Goal: Information Seeking & Learning: Learn about a topic

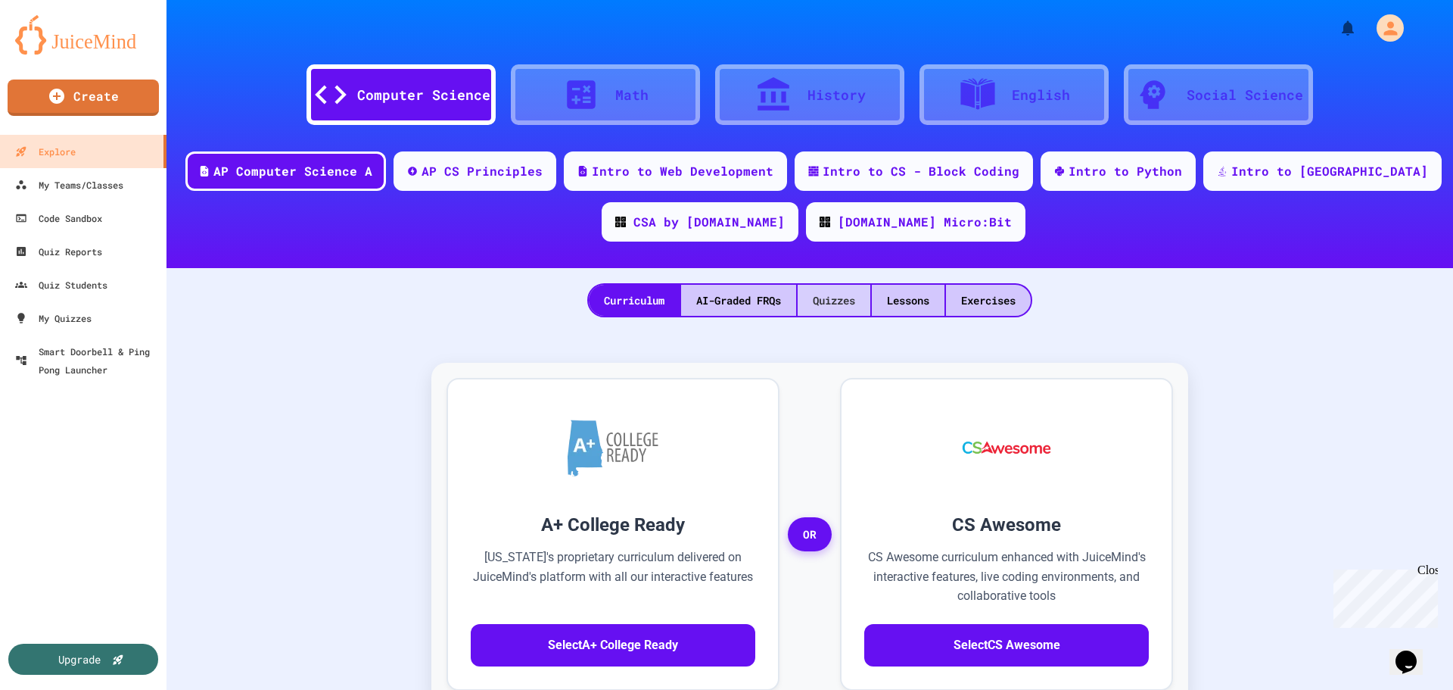
click at [848, 291] on div "Quizzes" at bounding box center [834, 300] width 73 height 31
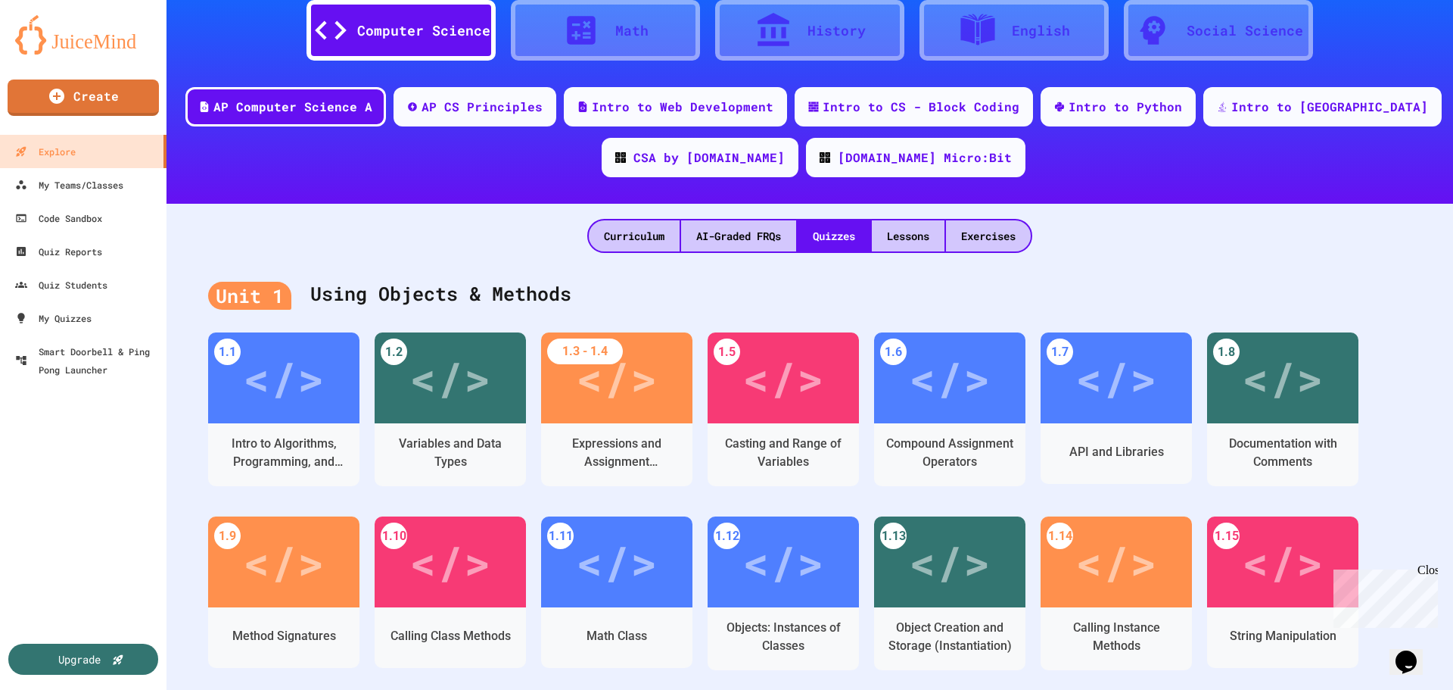
scroll to position [151, 0]
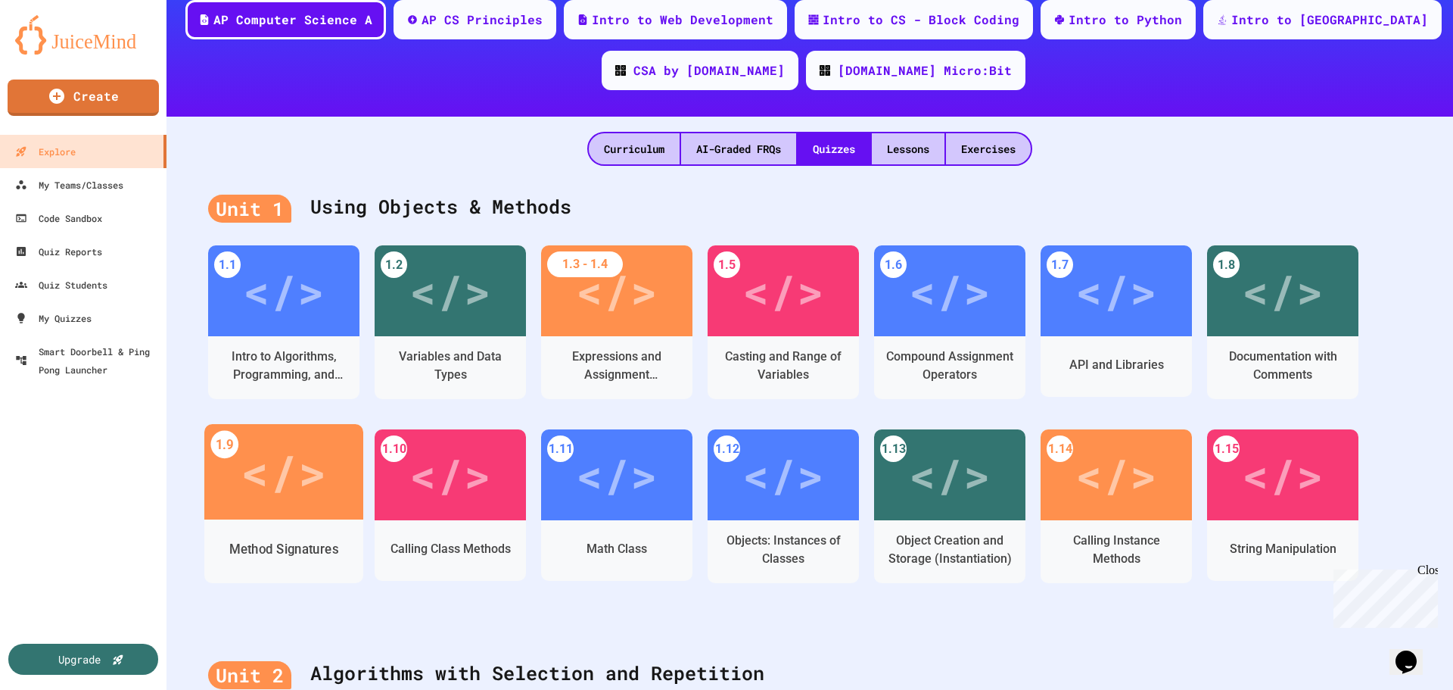
click at [282, 470] on div "</>" at bounding box center [284, 472] width 86 height 72
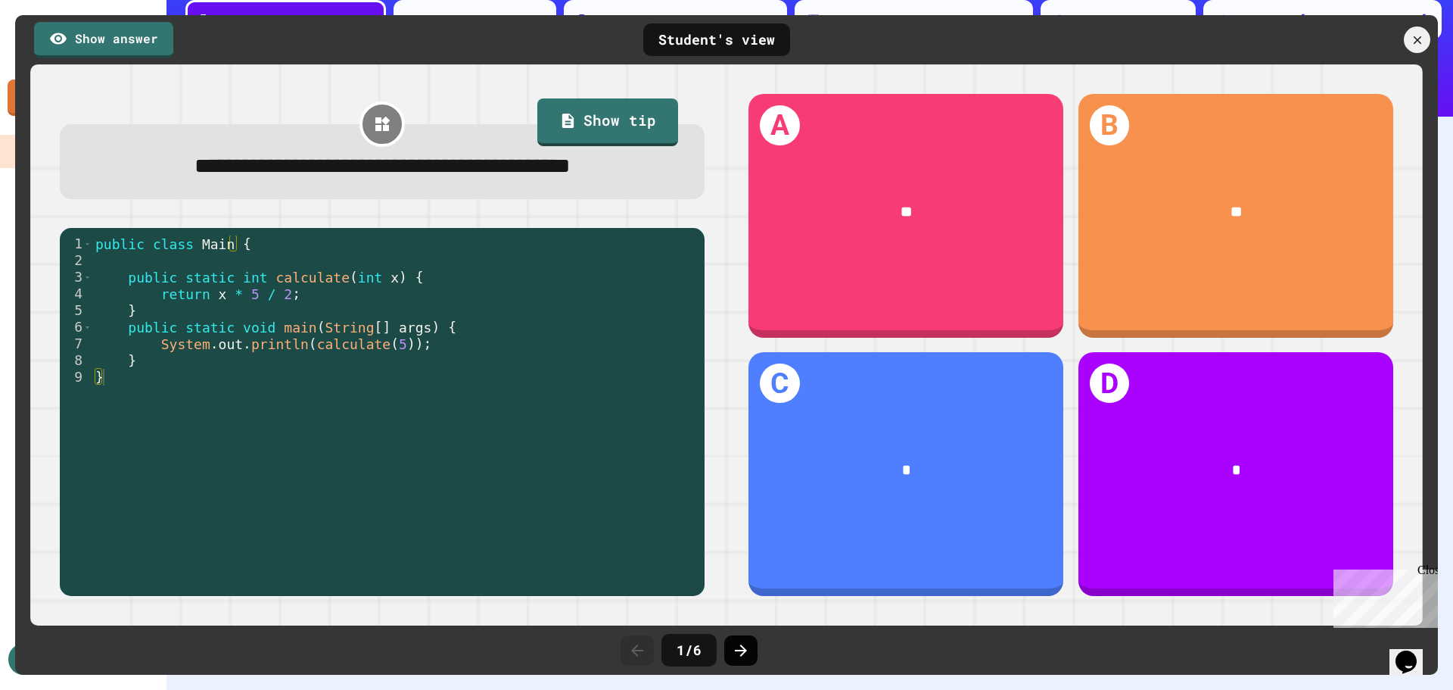
click at [747, 650] on icon at bounding box center [741, 650] width 18 height 18
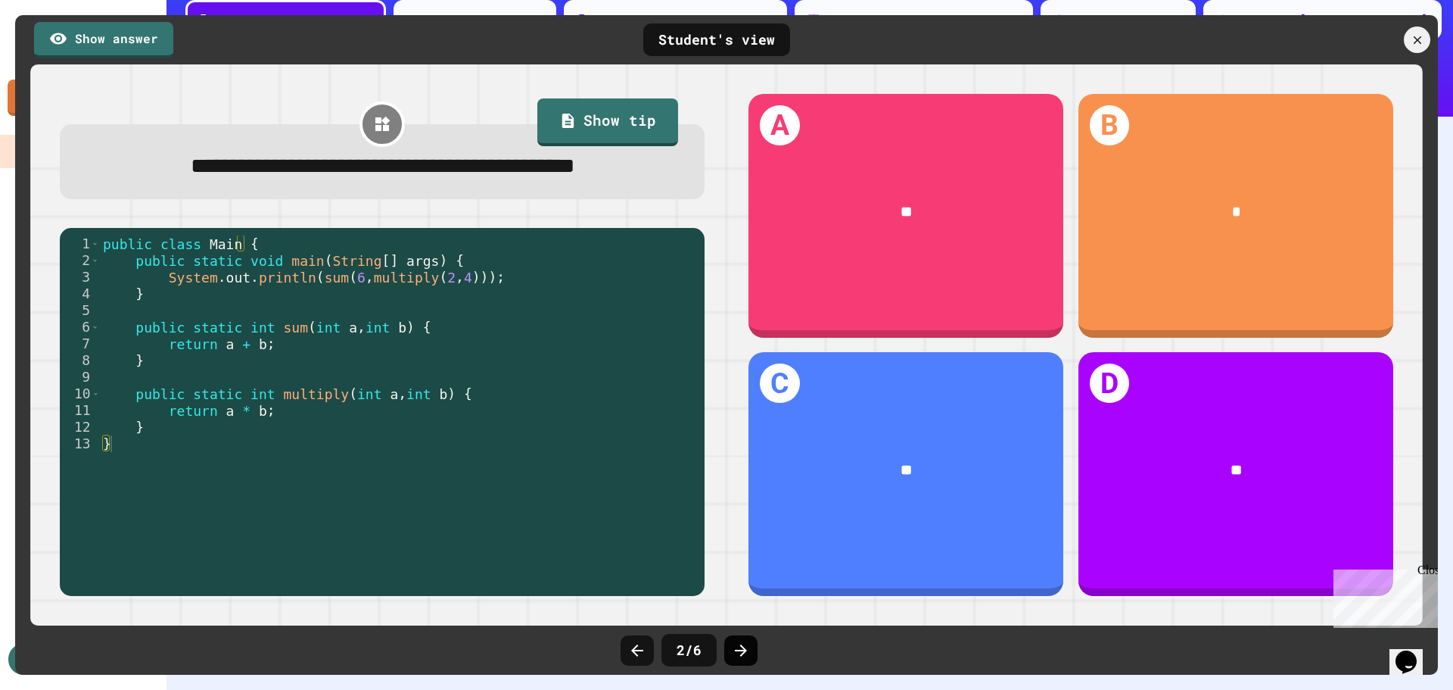
click at [743, 652] on icon at bounding box center [741, 650] width 12 height 12
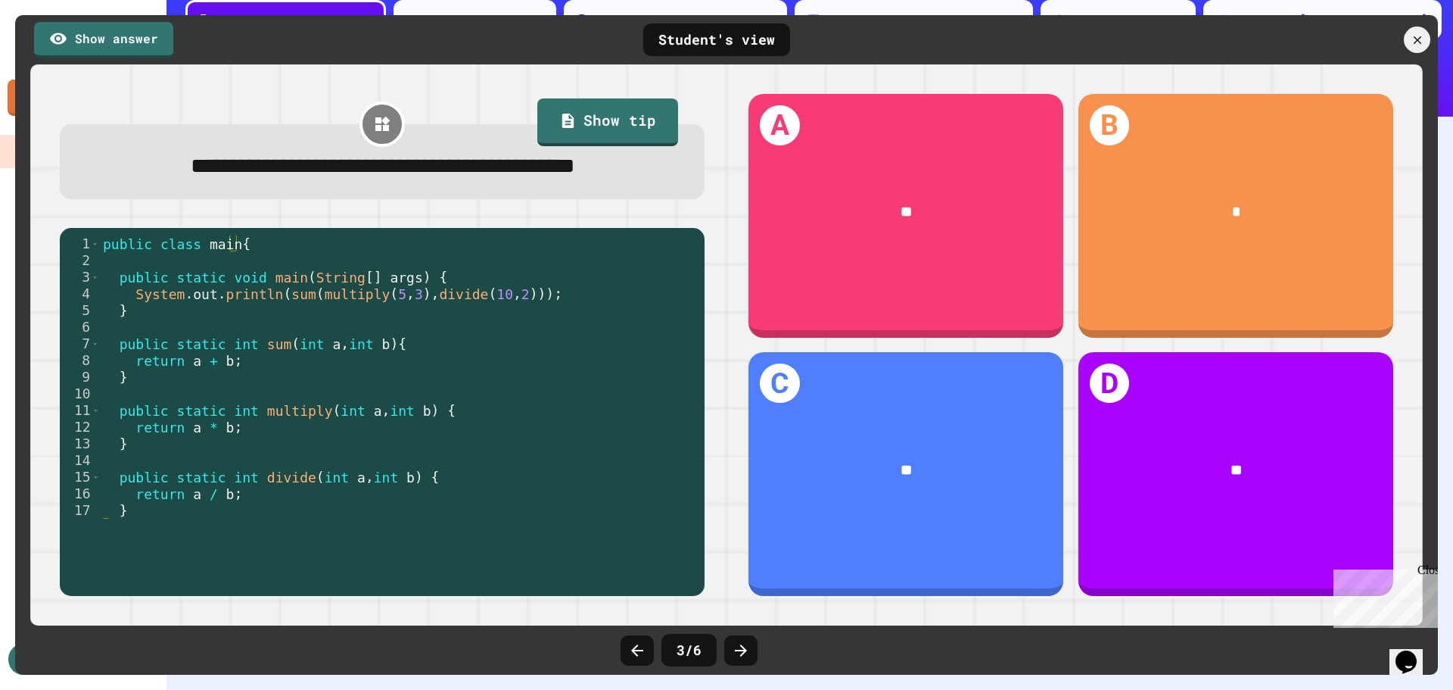
click at [743, 652] on icon at bounding box center [741, 650] width 12 height 12
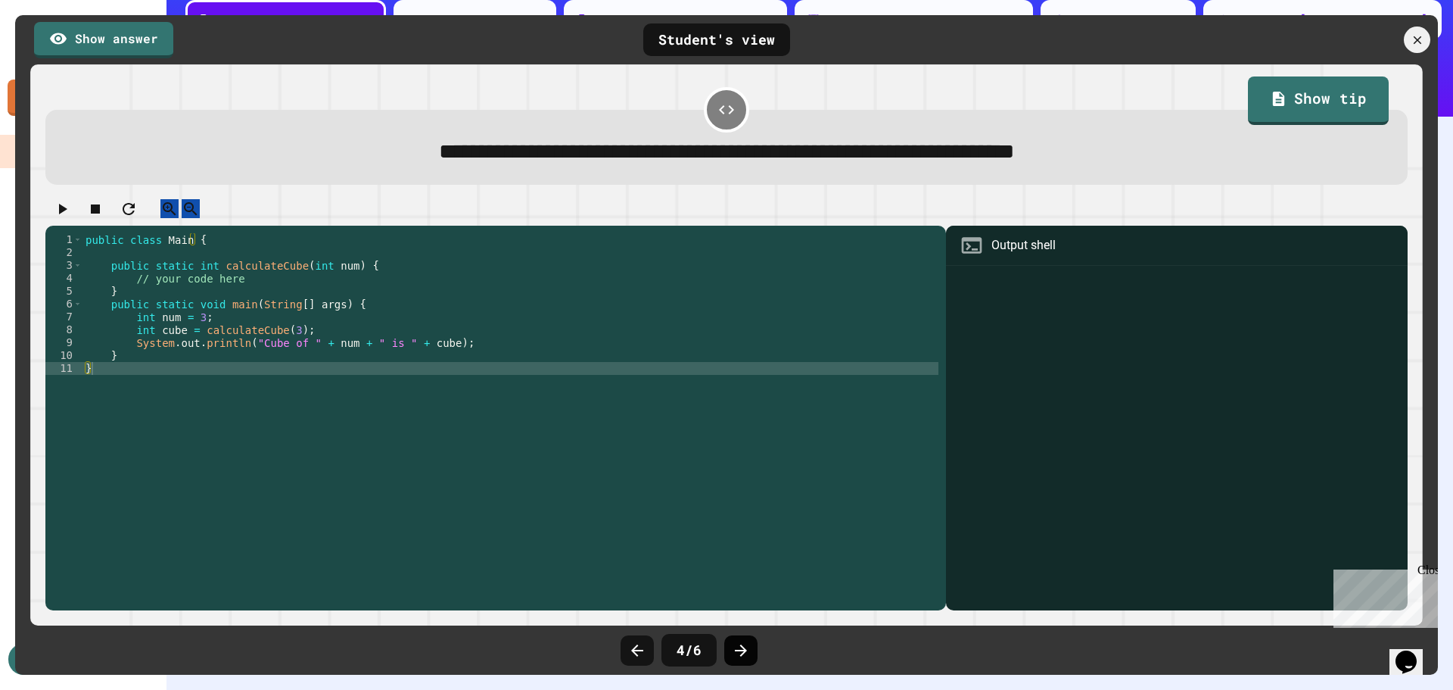
click at [738, 645] on icon at bounding box center [741, 650] width 18 height 18
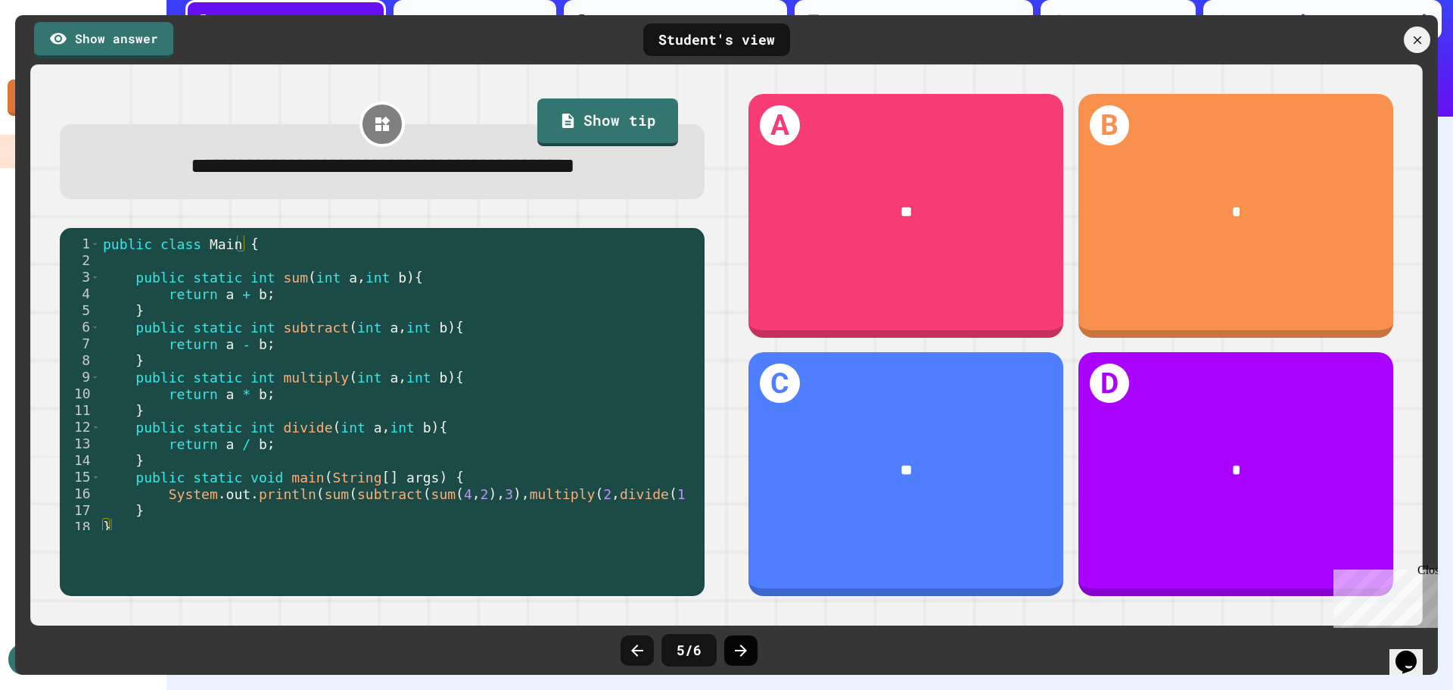
click at [743, 647] on icon at bounding box center [741, 650] width 12 height 12
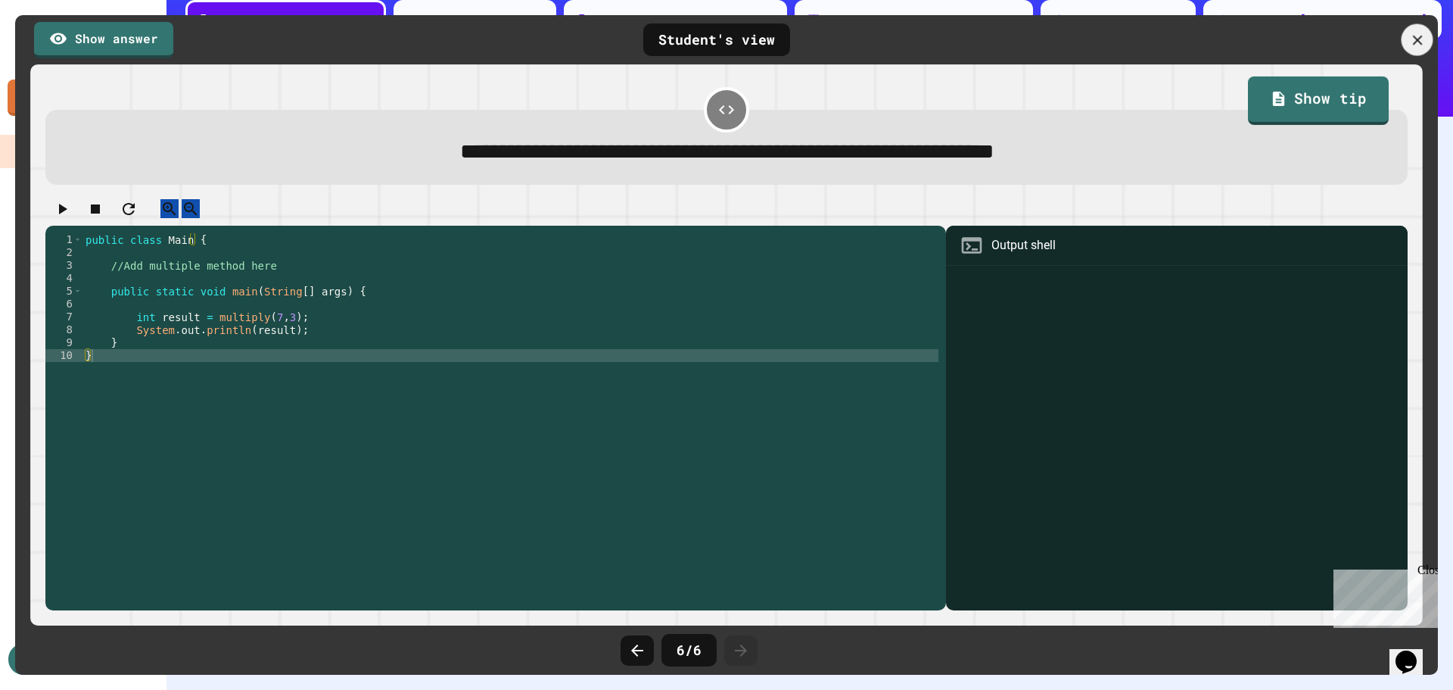
click at [1422, 36] on icon at bounding box center [1417, 40] width 10 height 10
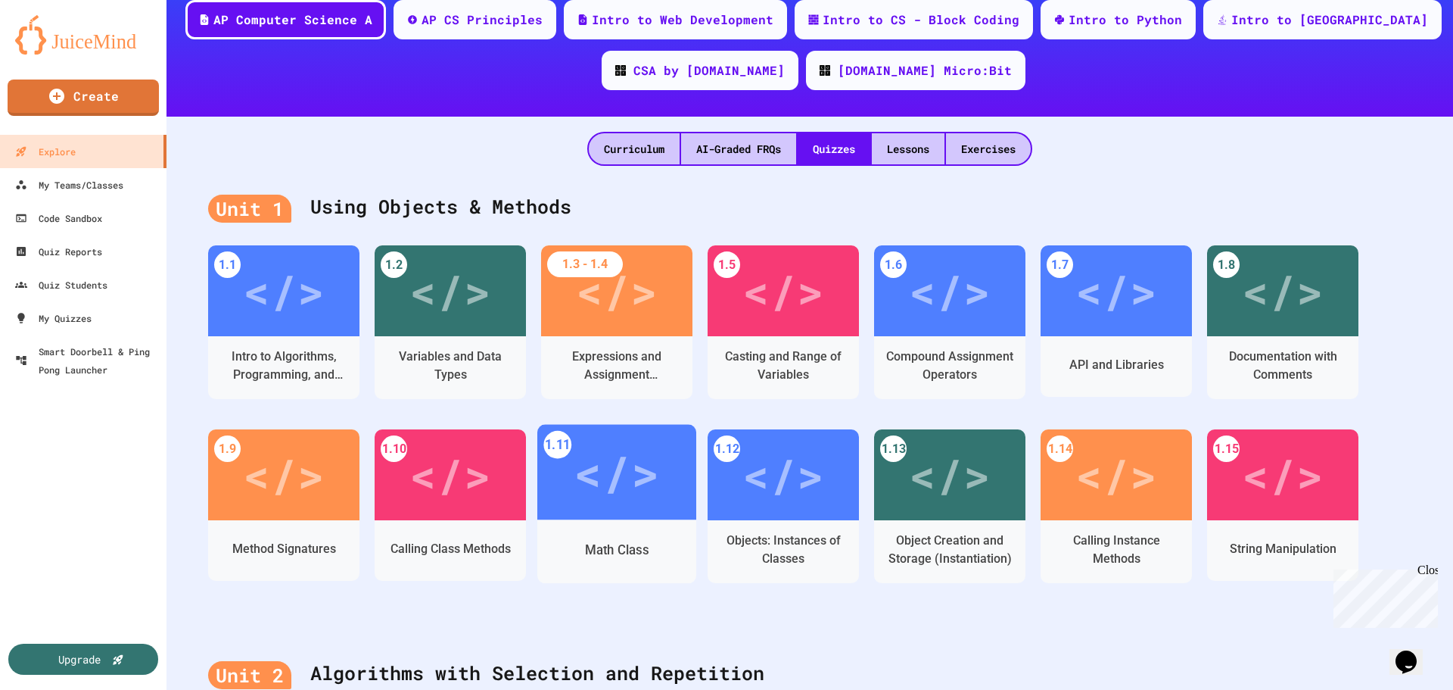
click at [640, 457] on div "</>" at bounding box center [617, 472] width 86 height 72
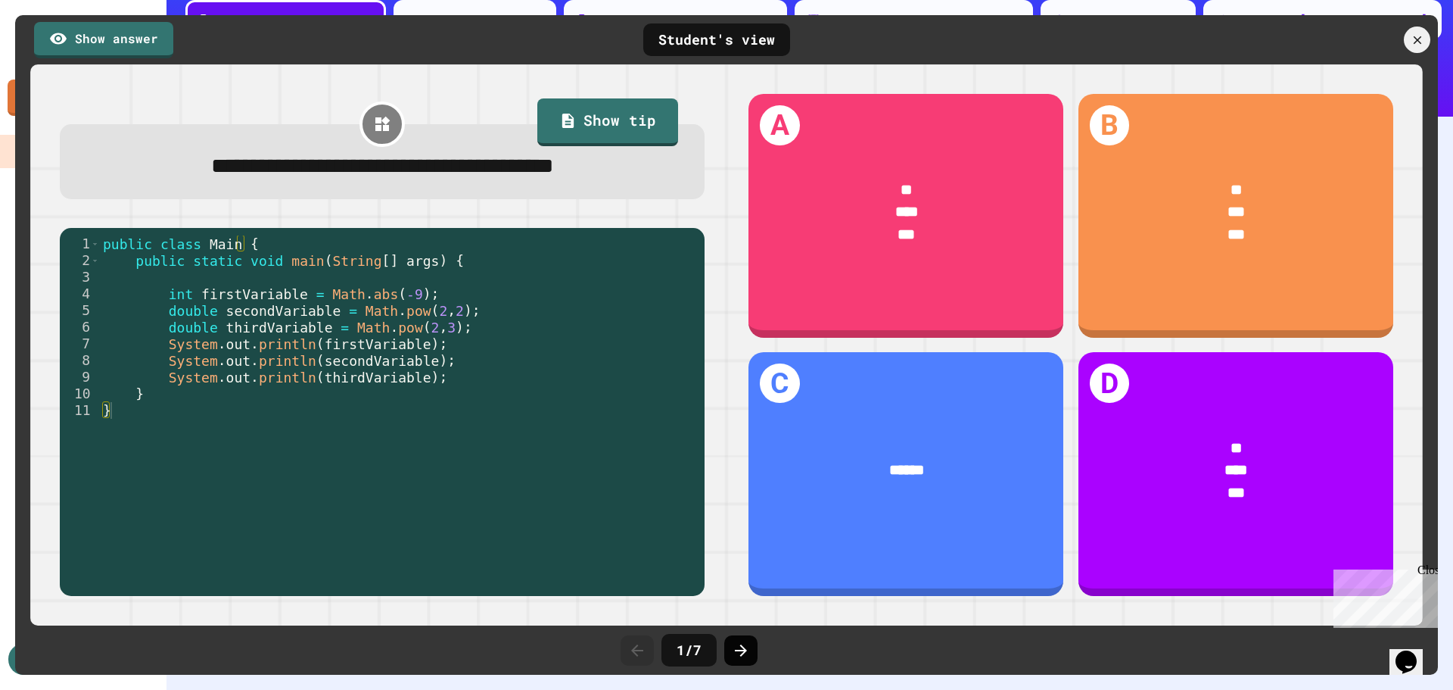
click at [741, 645] on icon at bounding box center [741, 650] width 12 height 12
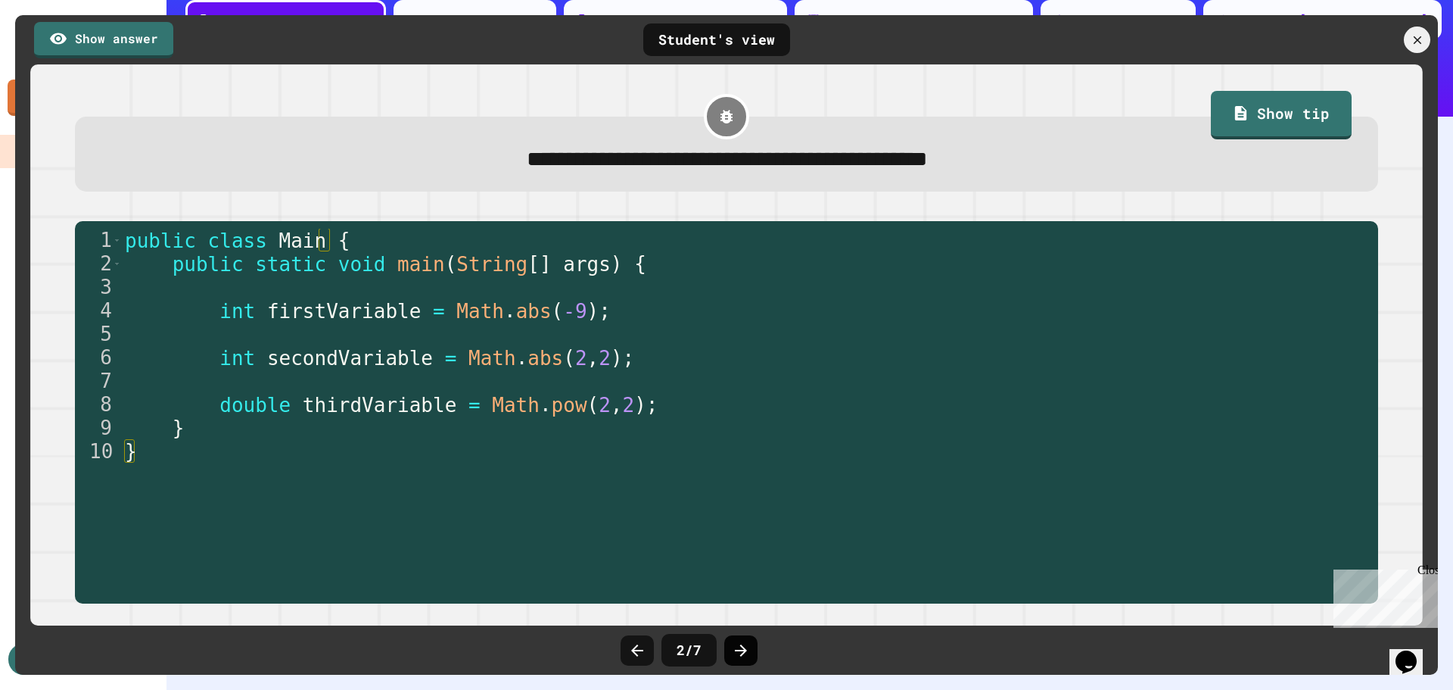
click at [745, 643] on icon at bounding box center [741, 650] width 18 height 18
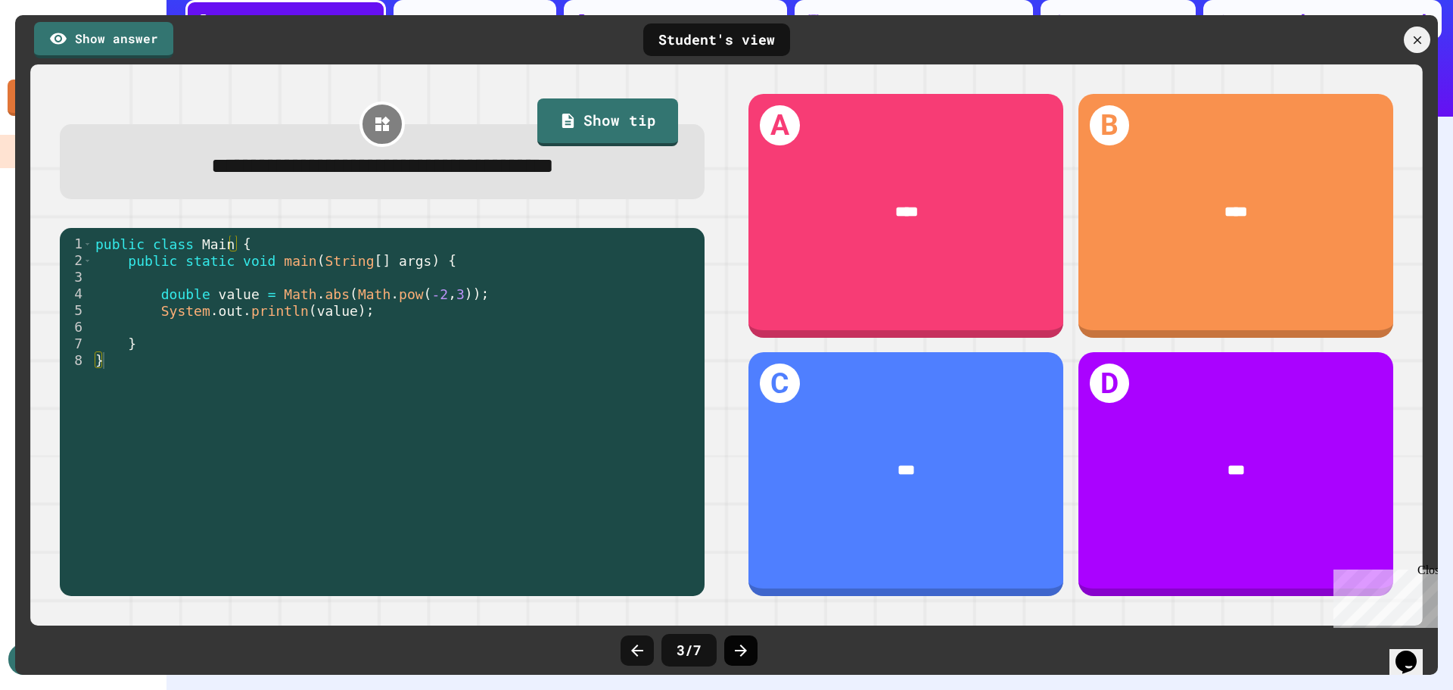
click at [744, 642] on icon at bounding box center [741, 650] width 18 height 18
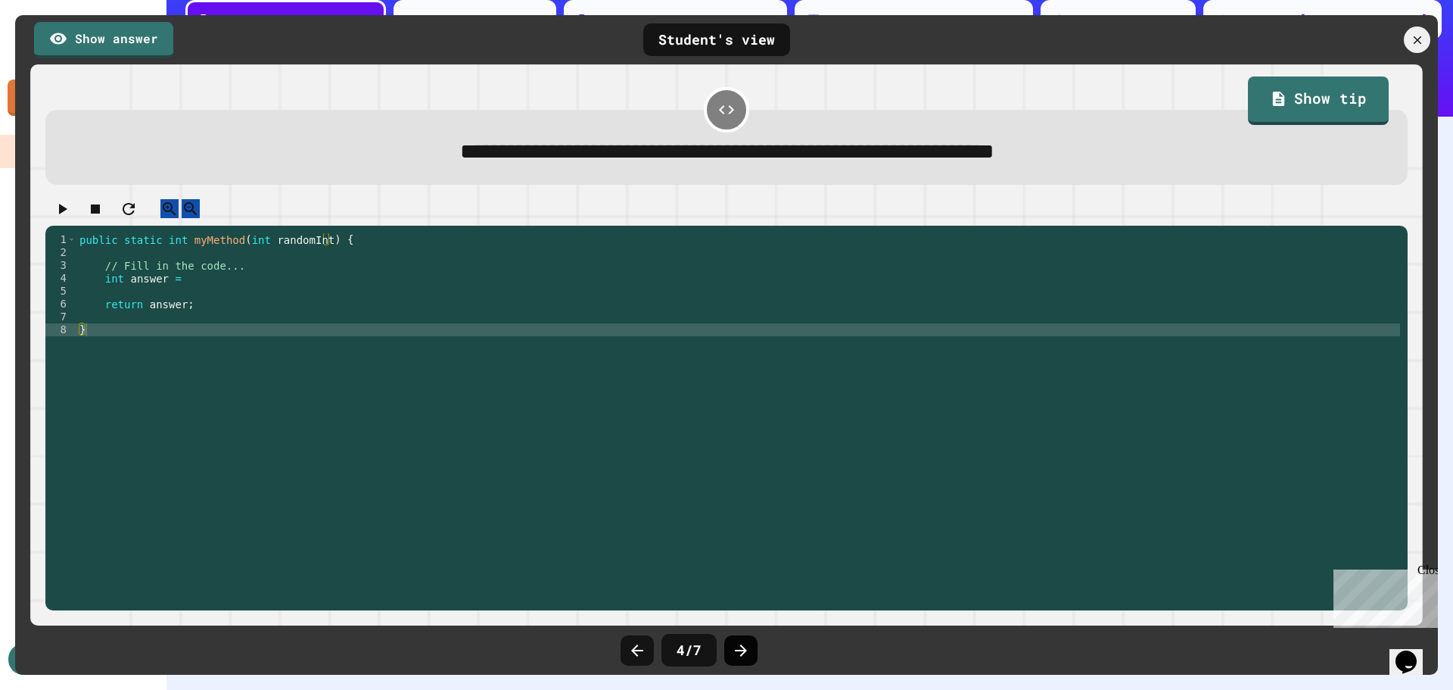
click at [734, 651] on icon at bounding box center [741, 650] width 18 height 18
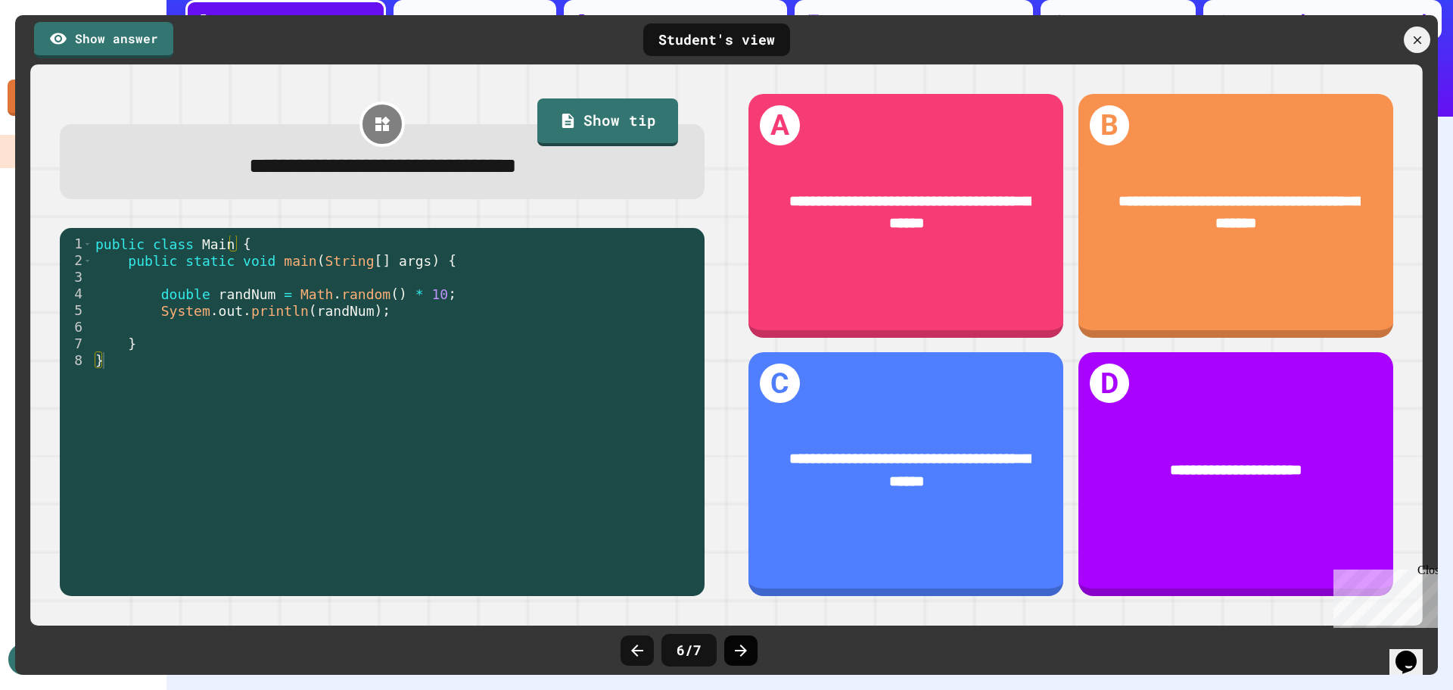
click at [743, 649] on icon at bounding box center [741, 650] width 18 height 18
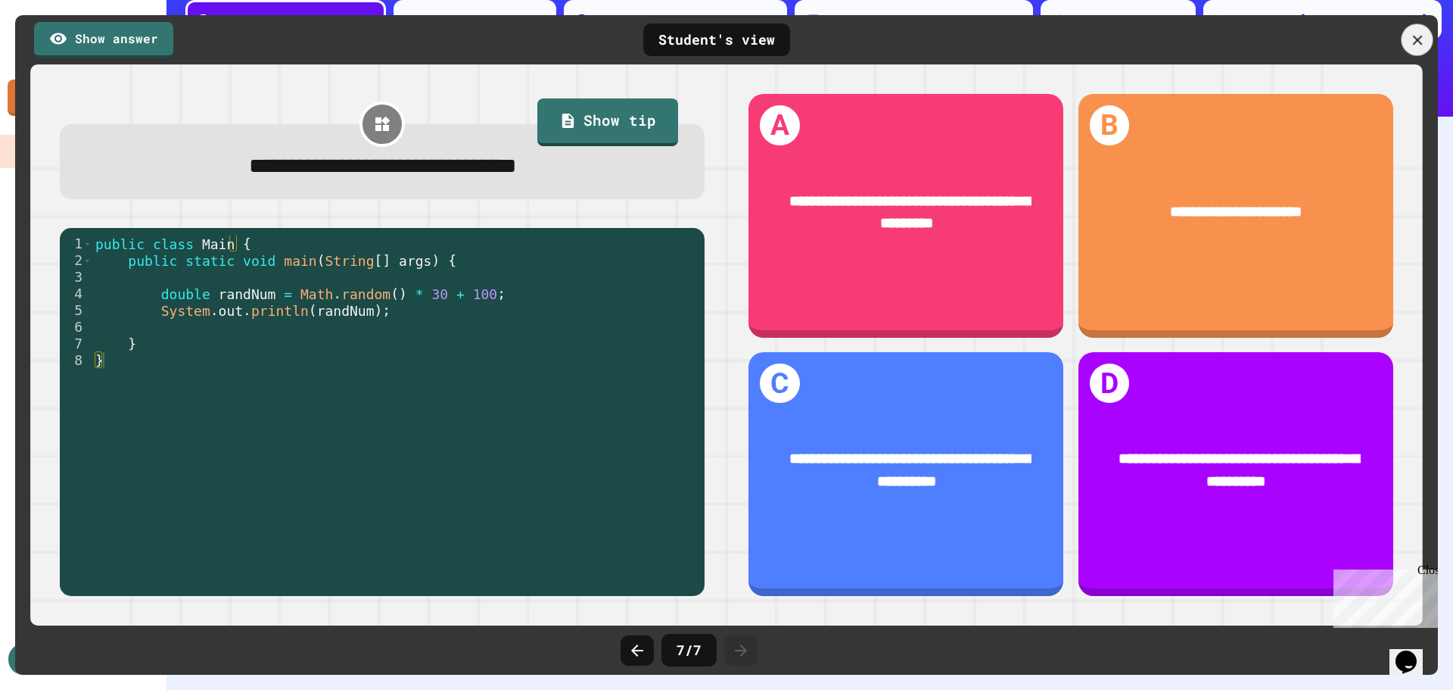
drag, startPoint x: 1413, startPoint y: 38, endPoint x: 1346, endPoint y: 39, distance: 67.4
click at [1414, 38] on icon at bounding box center [1417, 40] width 17 height 17
